Goal: Information Seeking & Learning: Check status

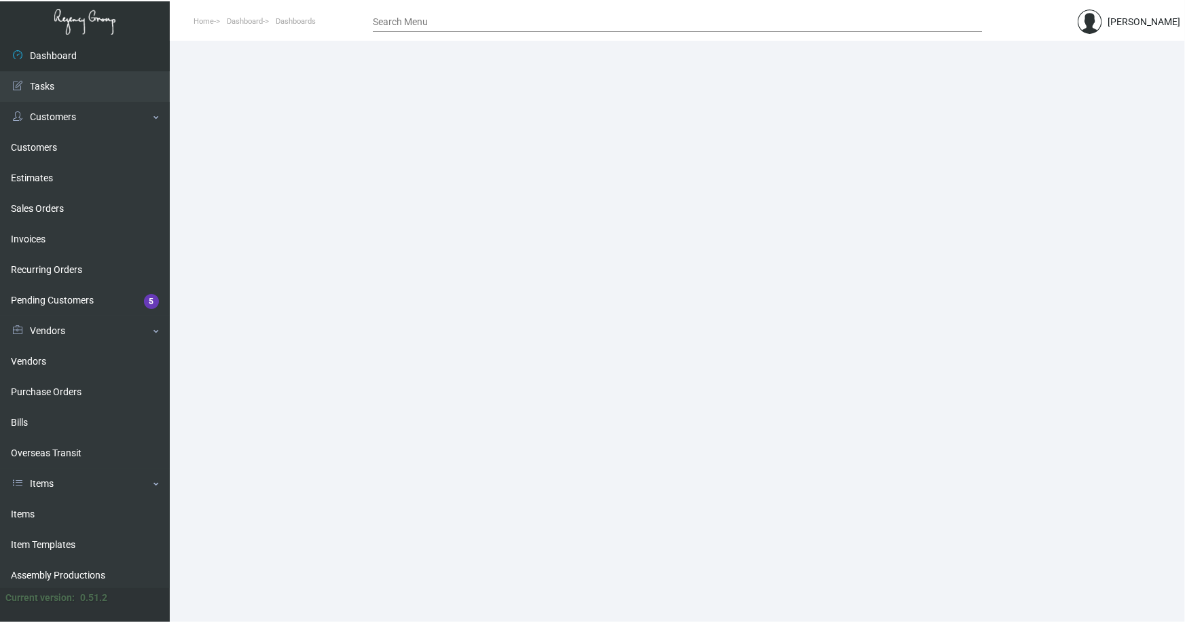
drag, startPoint x: 27, startPoint y: 508, endPoint x: 170, endPoint y: 355, distance: 209.0
click at [27, 507] on link "Items" at bounding box center [85, 514] width 170 height 31
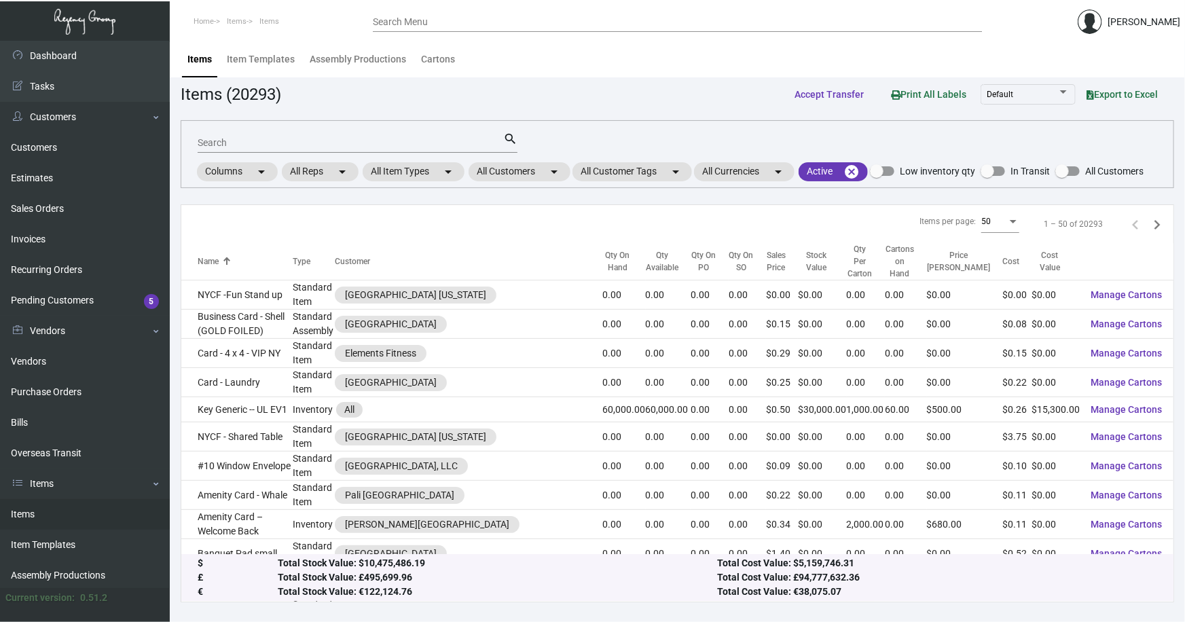
click at [305, 145] on input "Search" at bounding box center [351, 143] width 306 height 11
type input "[PERSON_NAME]"
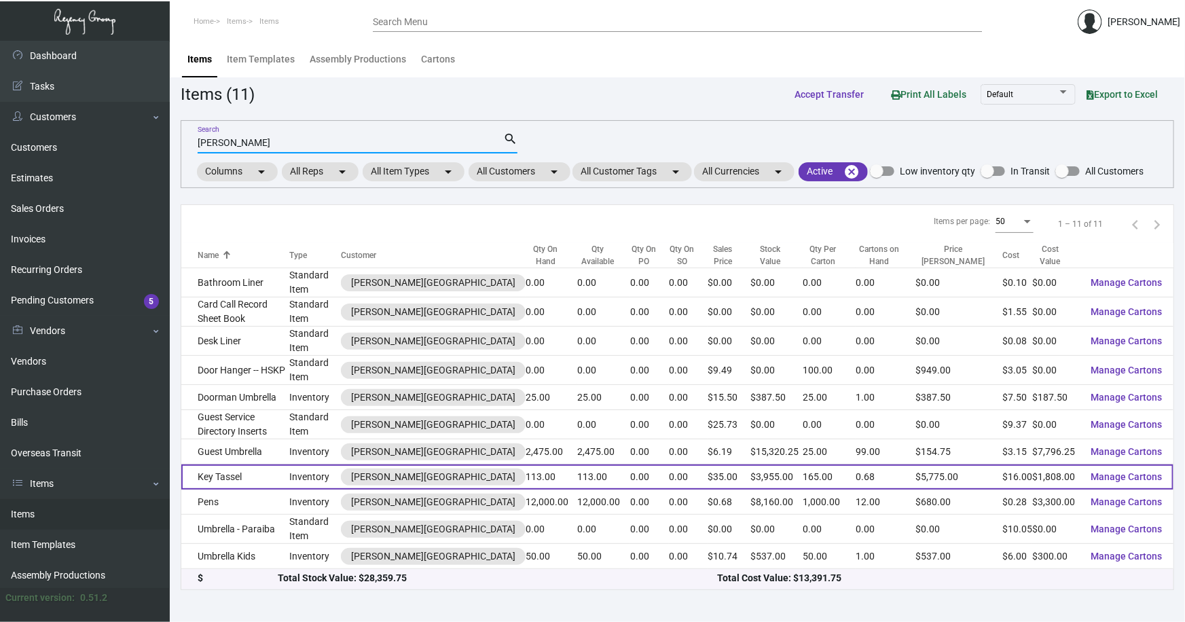
click at [242, 465] on td "Key Tassel" at bounding box center [235, 477] width 108 height 25
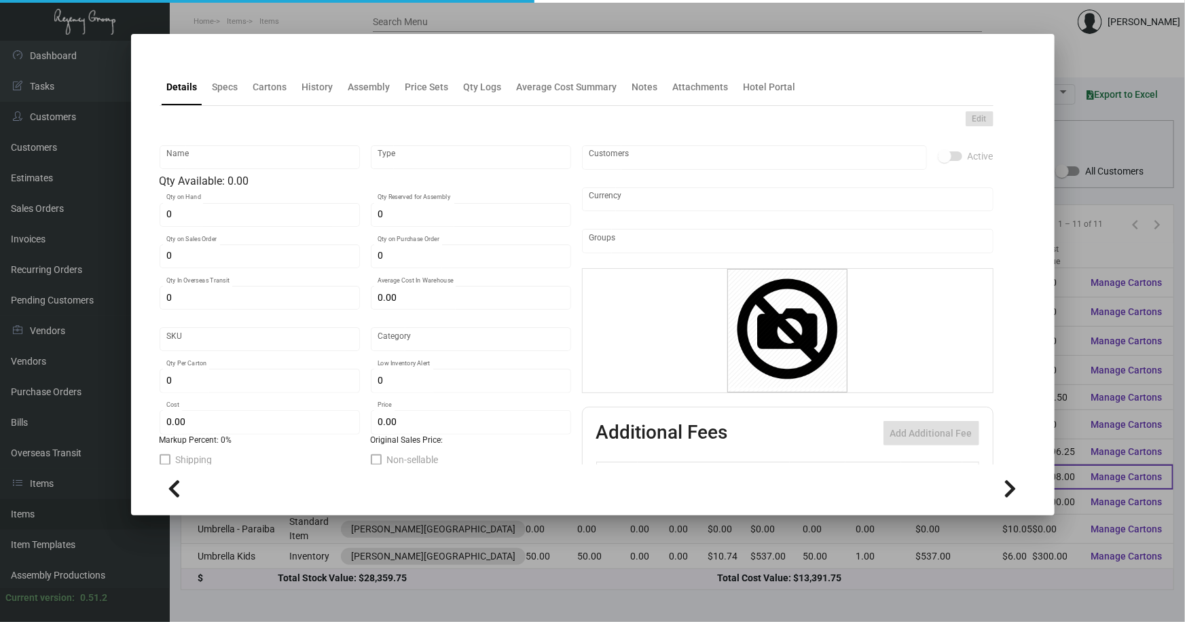
type input "Key Tassel"
type input "Inventory"
type input "113"
type input "$ 43.42857"
type input "Overseas"
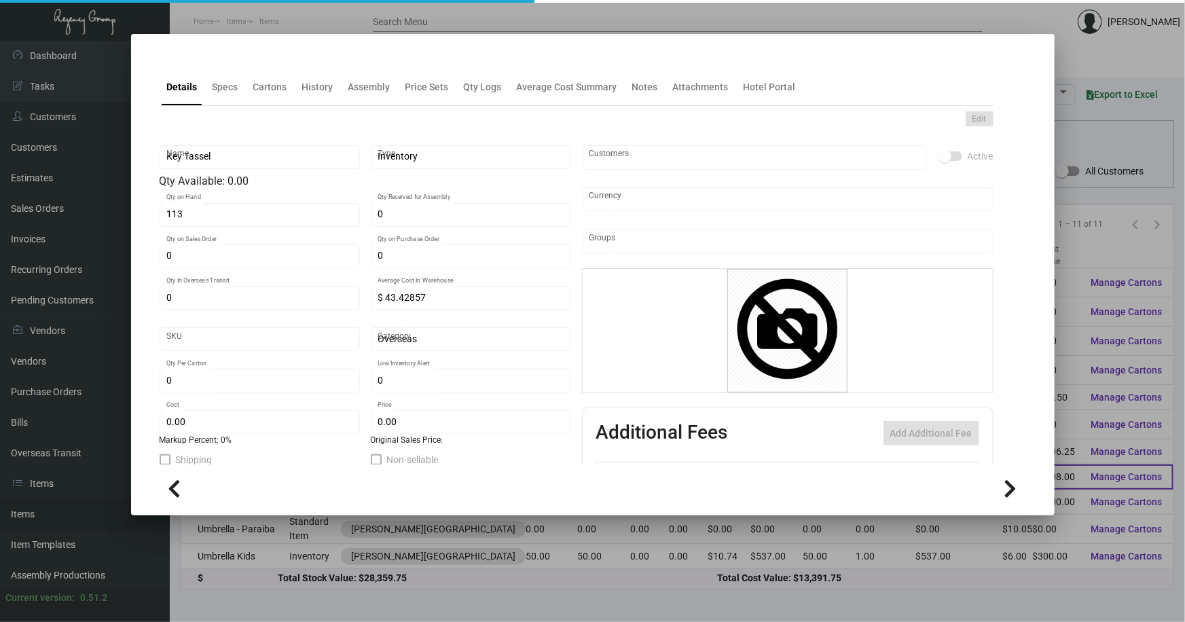
type input "165"
type input "$ 16.00"
type input "$ 35.00"
checkbox input "true"
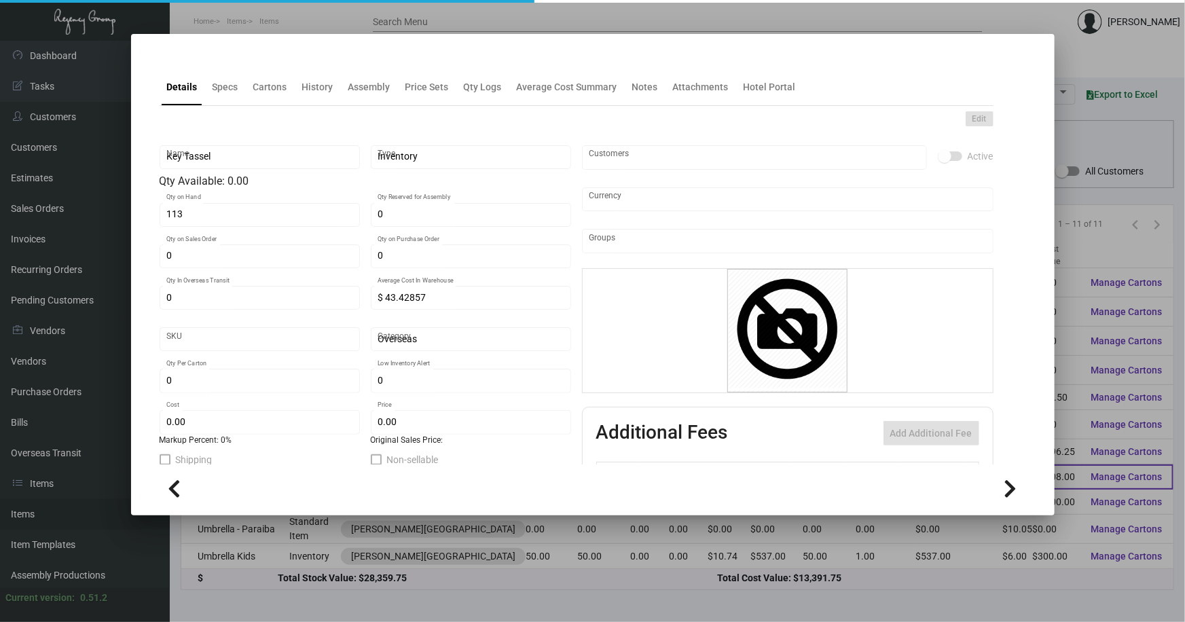
type input "United States Dollar $"
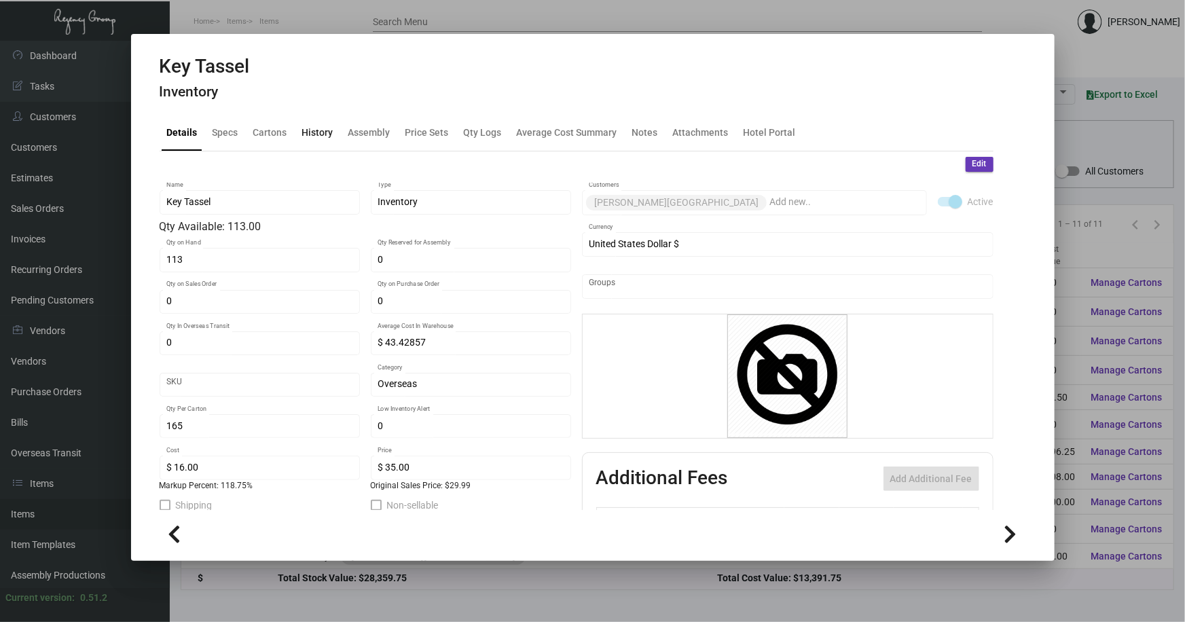
click at [314, 129] on div "History" at bounding box center [317, 132] width 31 height 14
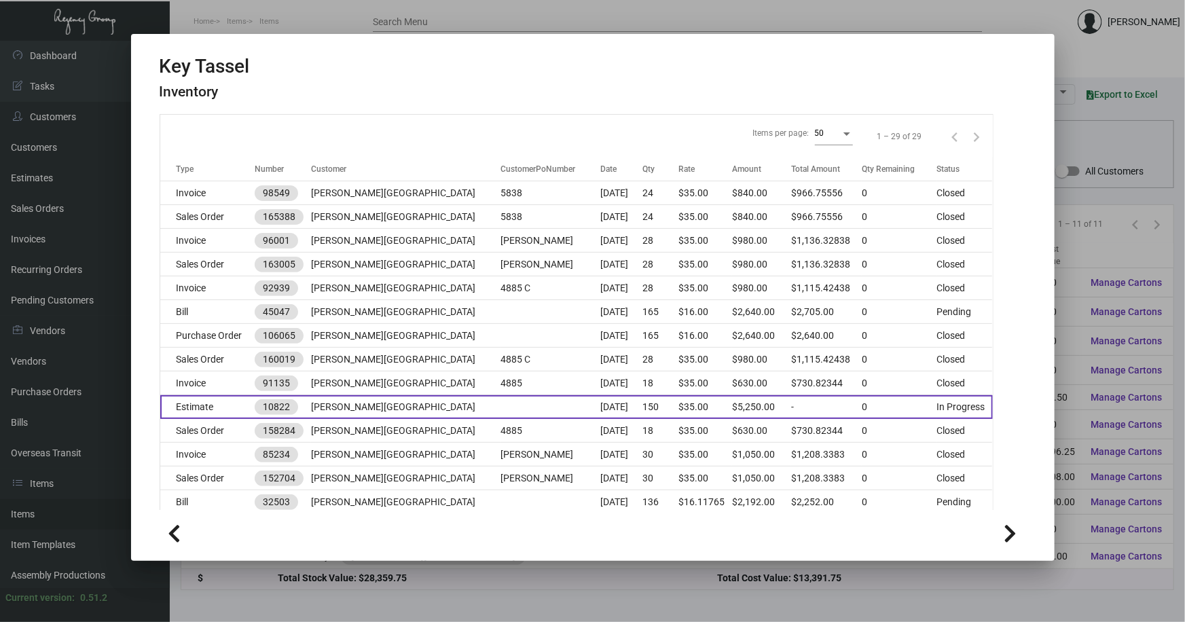
scroll to position [185, 0]
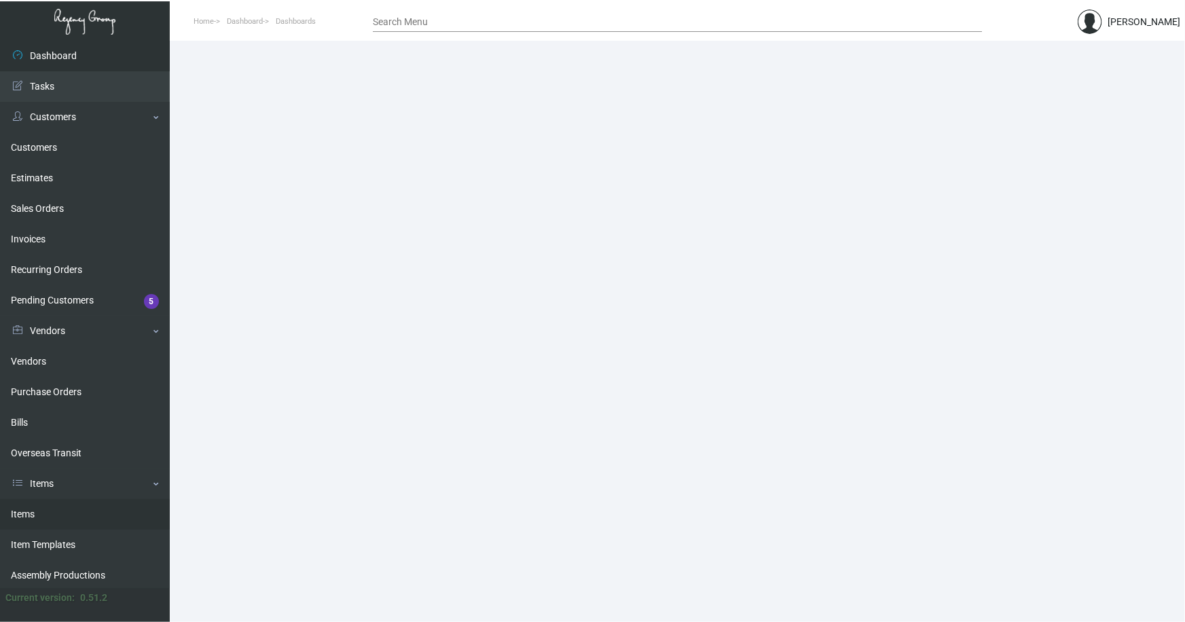
click at [27, 511] on link "Items" at bounding box center [85, 514] width 170 height 31
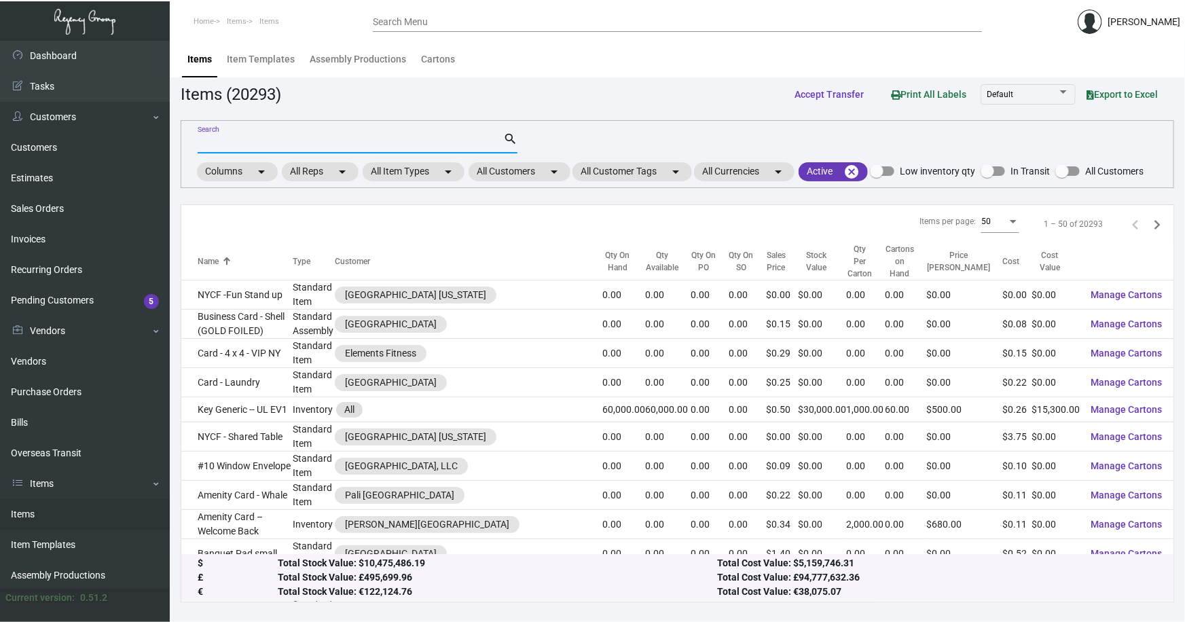
click at [270, 143] on input "Search" at bounding box center [351, 143] width 306 height 11
type input "lowell tas"
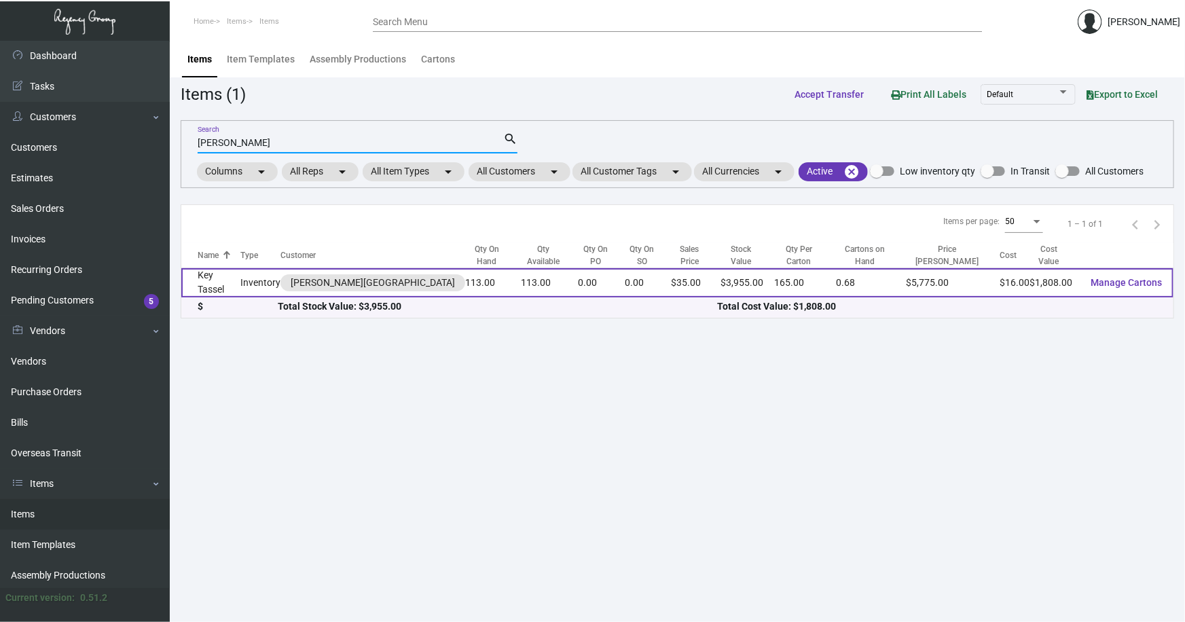
click at [229, 270] on td "Key Tassel" at bounding box center [210, 282] width 59 height 29
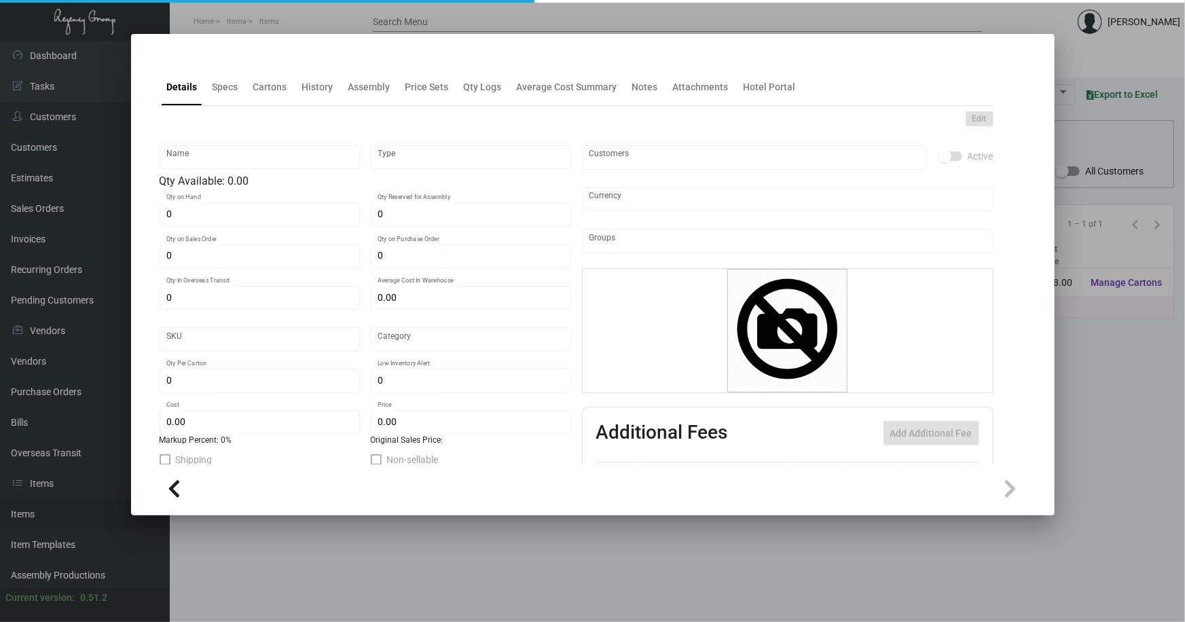
type input "Key Tassel"
type input "Inventory"
type input "113"
type input "$ 43.42857"
type input "Overseas"
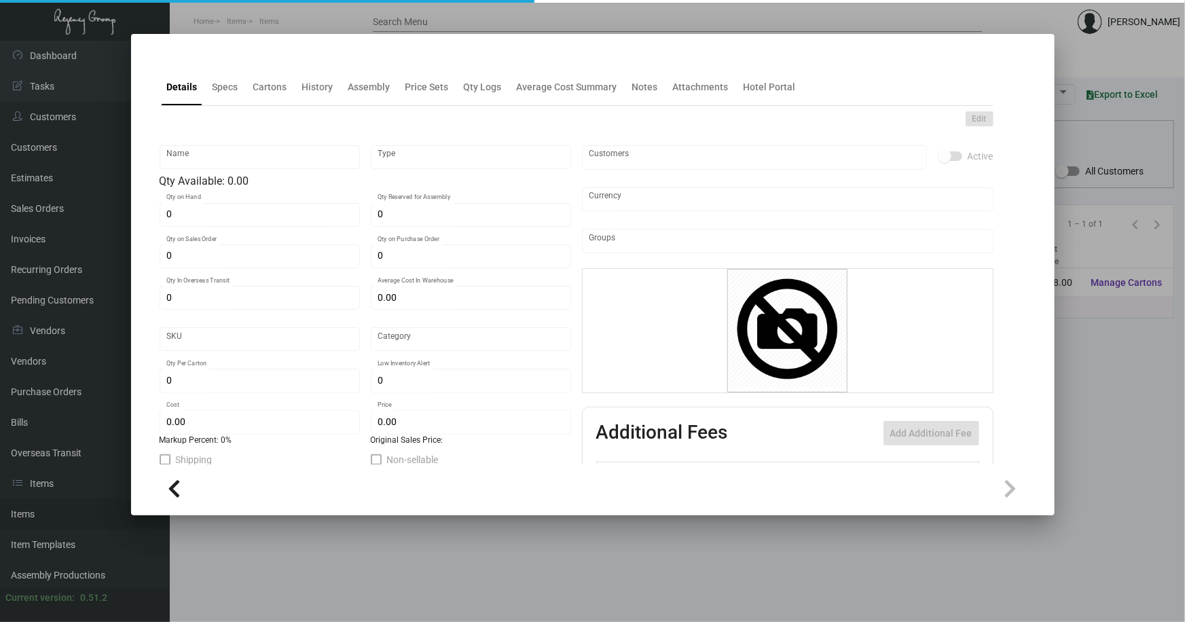
type input "165"
type input "$ 16.00"
type input "$ 35.00"
checkbox input "true"
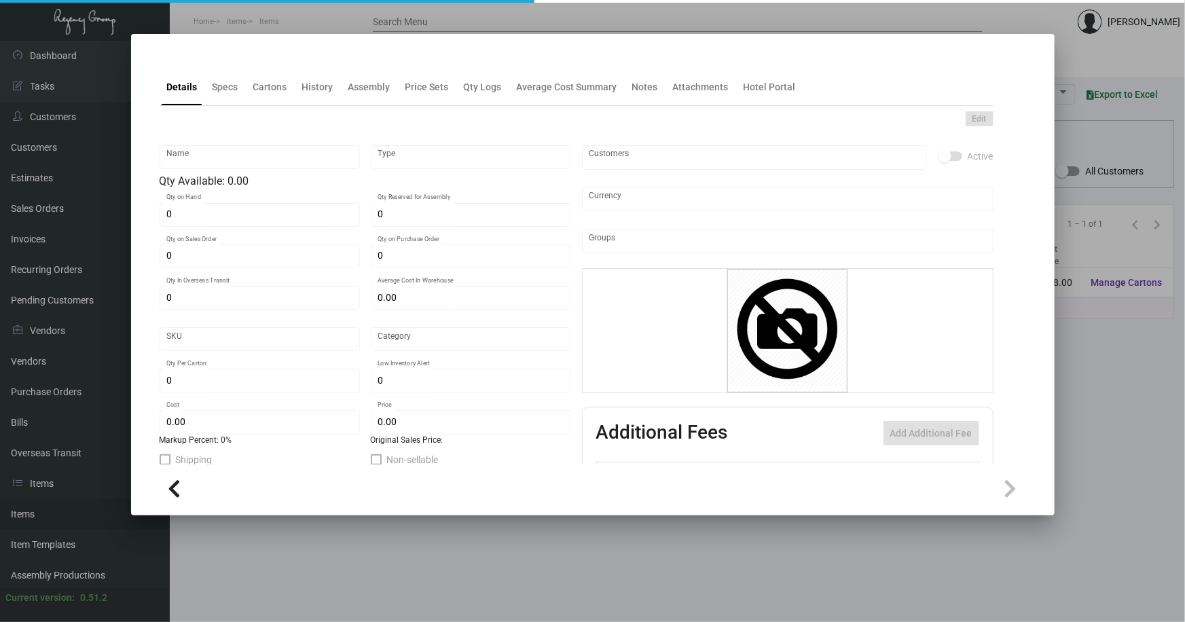
type input "United States Dollar $"
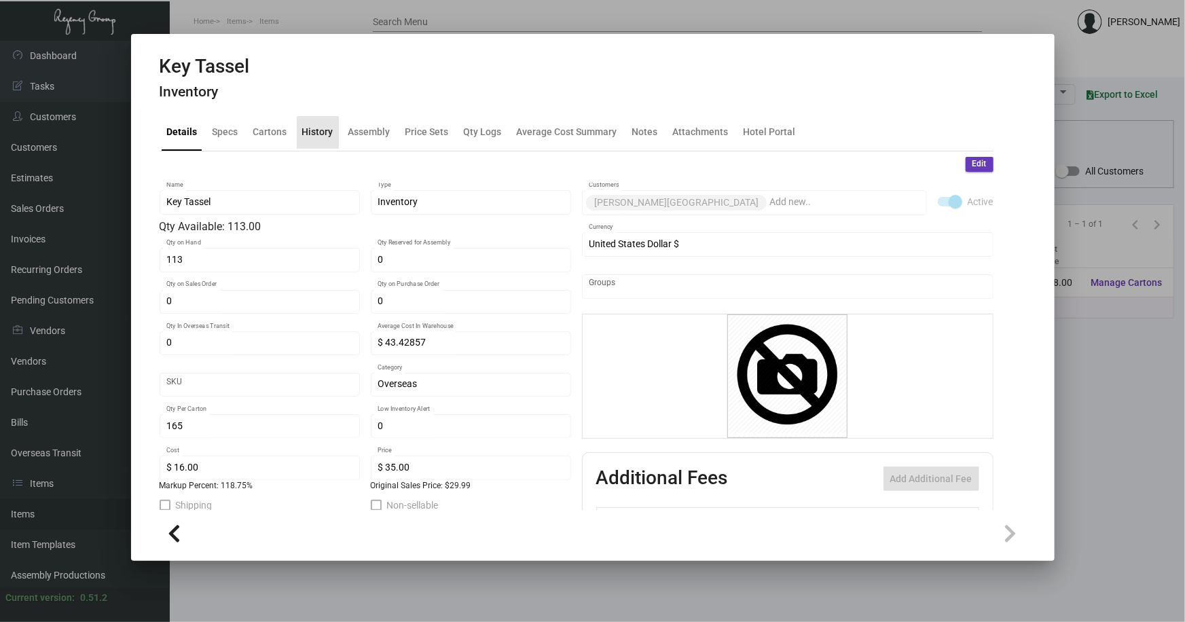
click at [319, 131] on div "History" at bounding box center [317, 132] width 31 height 14
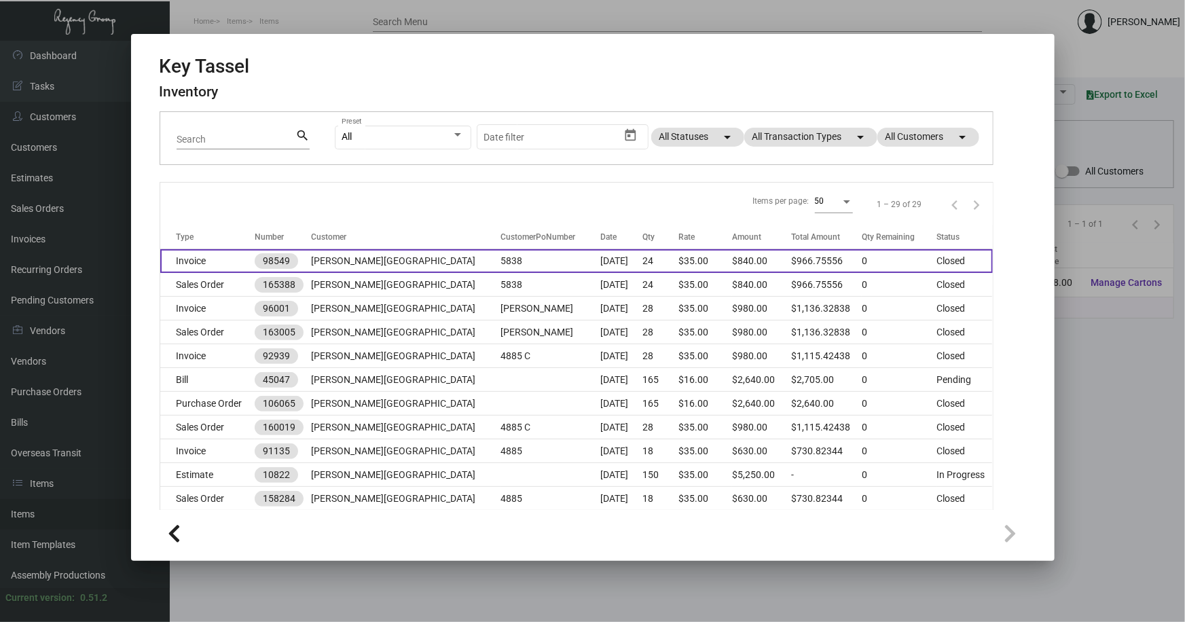
scroll to position [123, 0]
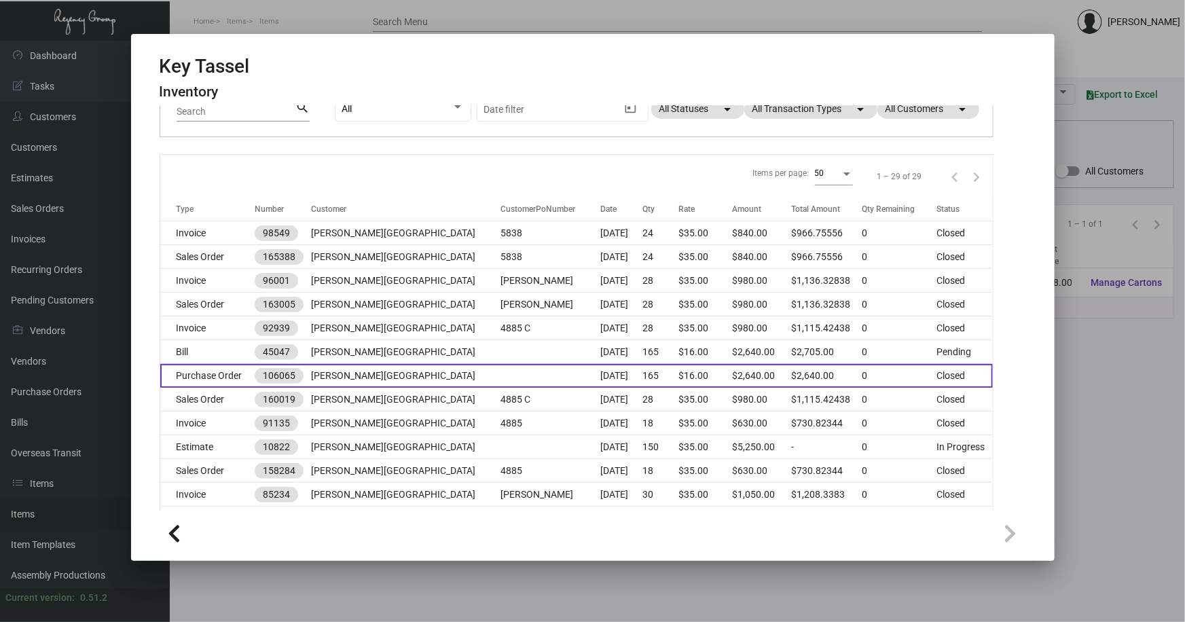
click at [501, 371] on td at bounding box center [551, 376] width 100 height 24
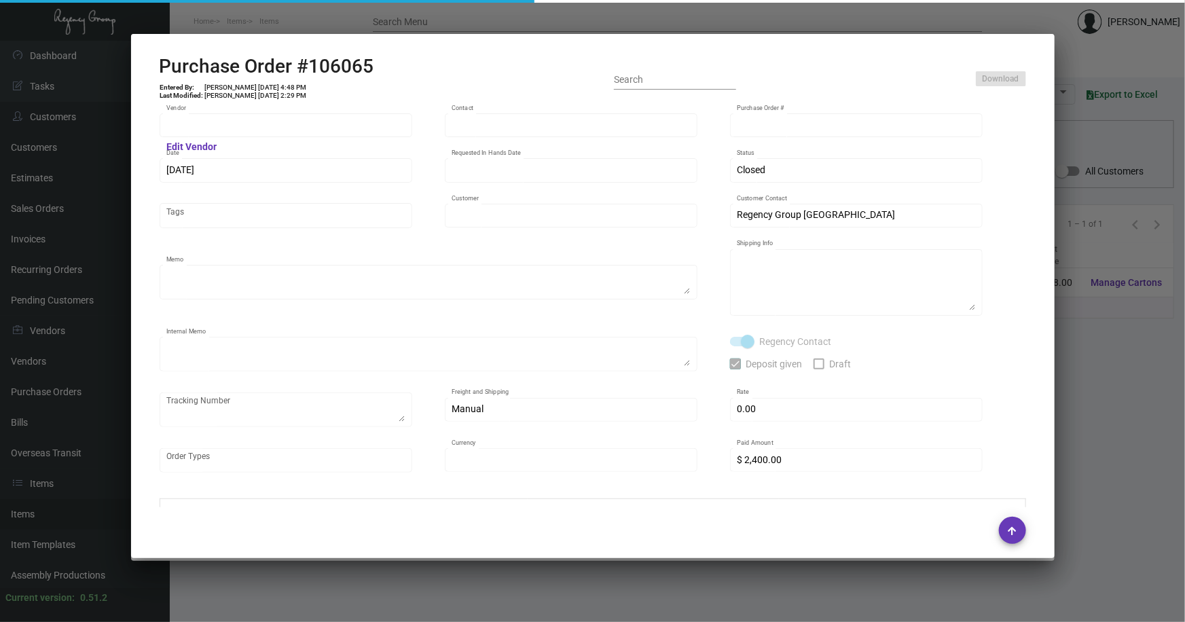
type input "A&S IMPORTS"
type input "JAIN SAUL"
type input "106065"
type input "6/24/2024"
type input "7/1/2024"
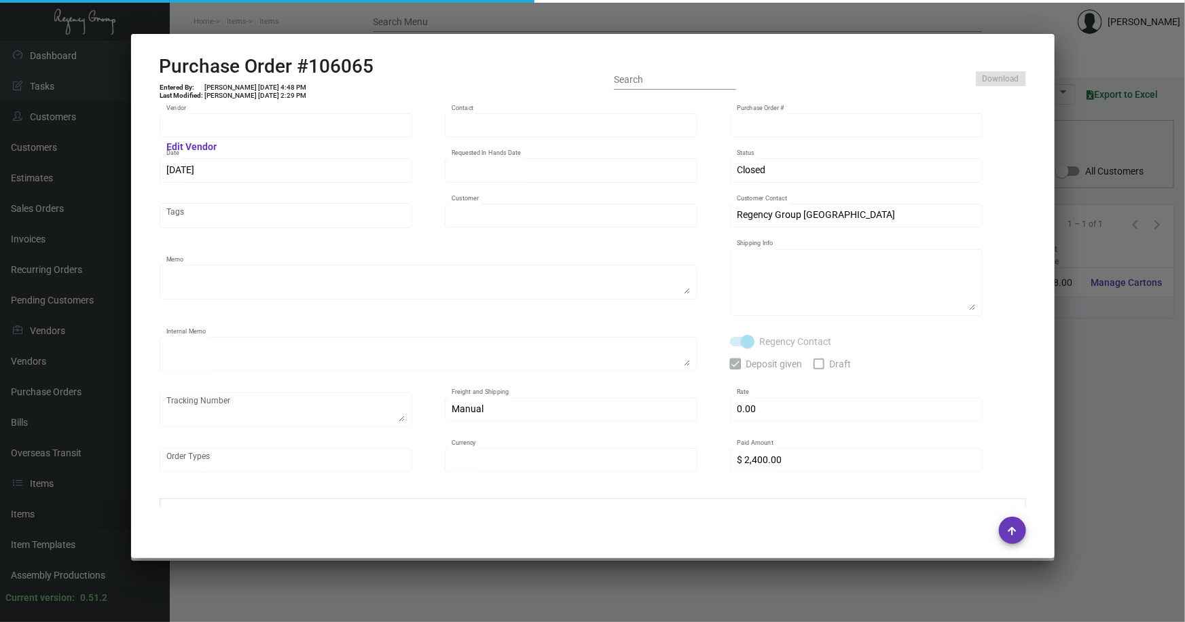
type input "[PERSON_NAME][GEOGRAPHIC_DATA]"
type textarea "Repeat Previous PO 95049."
type textarea "Regency Group NJ - Alex Penate 22 Belgrove Dr. Kearny, NJ, 07032 US"
type textarea "NJ Warehouse. CC paid 6/28/2024 6205 TSW Paid balance of $305.00 7/29/2024 1246"
checkbox input "true"
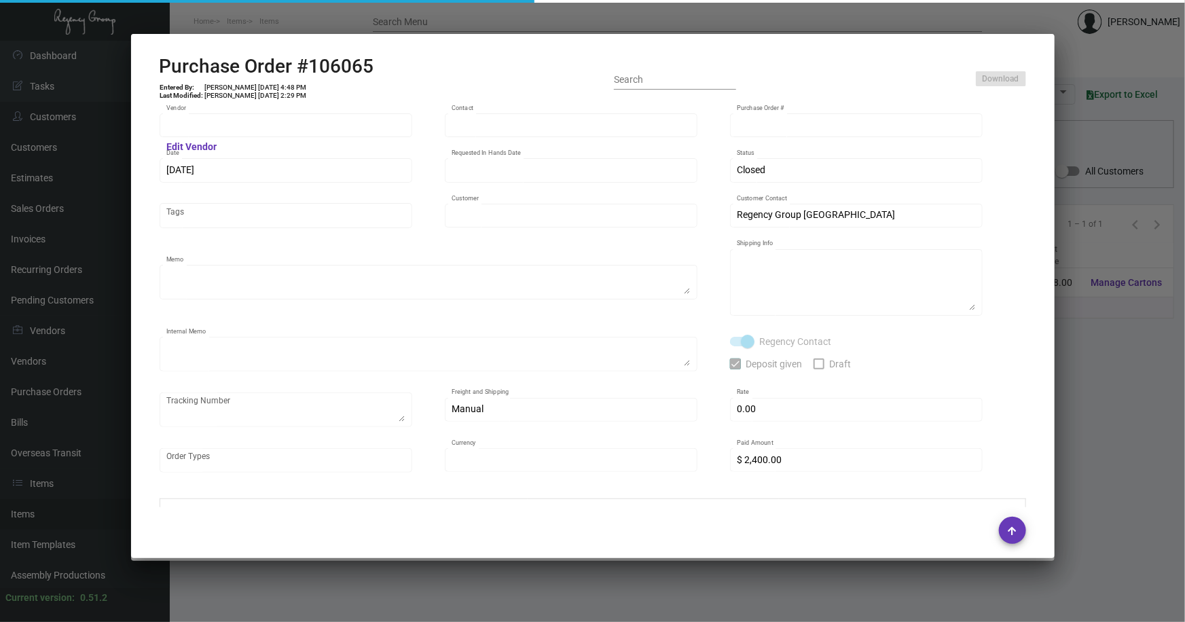
checkbox input "true"
type input "$ 0.00"
type input "United States Dollar $"
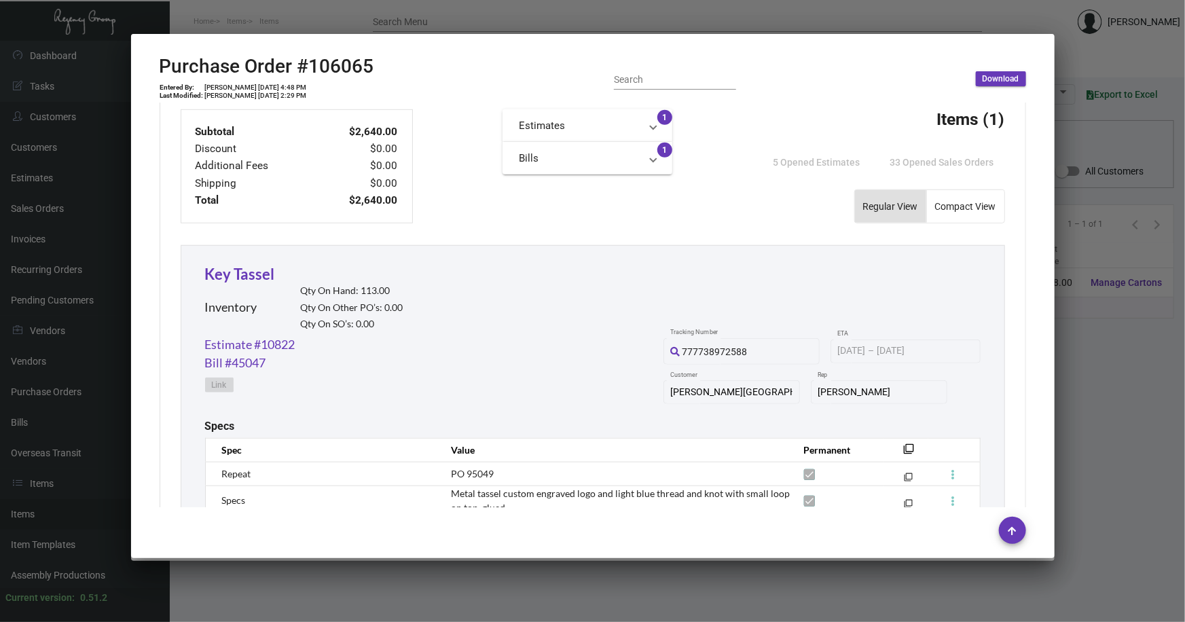
scroll to position [494, 0]
drag, startPoint x: 1098, startPoint y: 362, endPoint x: 1184, endPoint y: 183, distance: 199.0
click at [1097, 361] on div at bounding box center [592, 311] width 1185 height 622
